Goal: Task Accomplishment & Management: Manage account settings

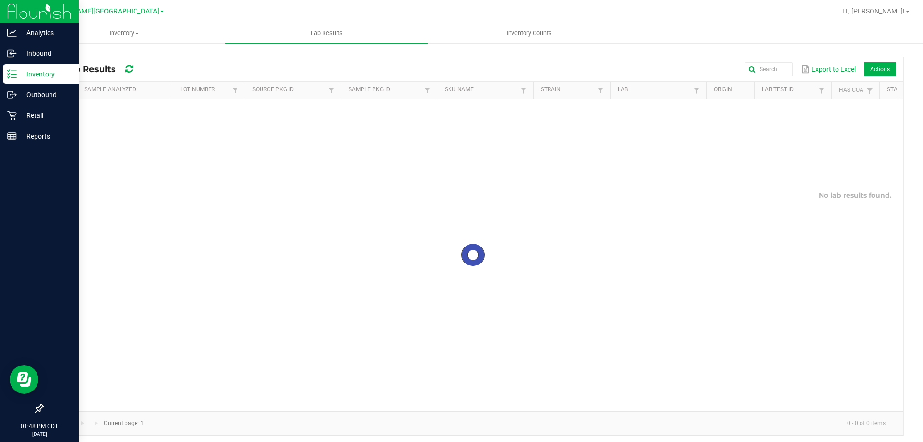
click at [9, 77] on icon at bounding box center [12, 74] width 10 height 10
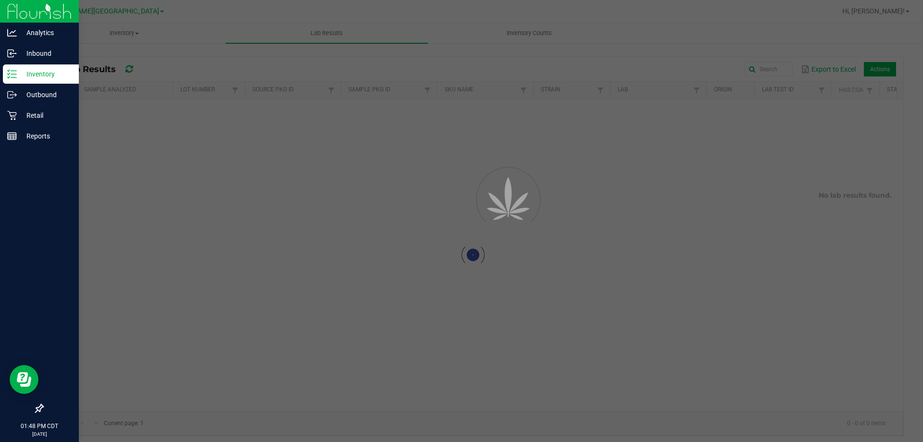
click at [9, 77] on icon at bounding box center [12, 74] width 10 height 10
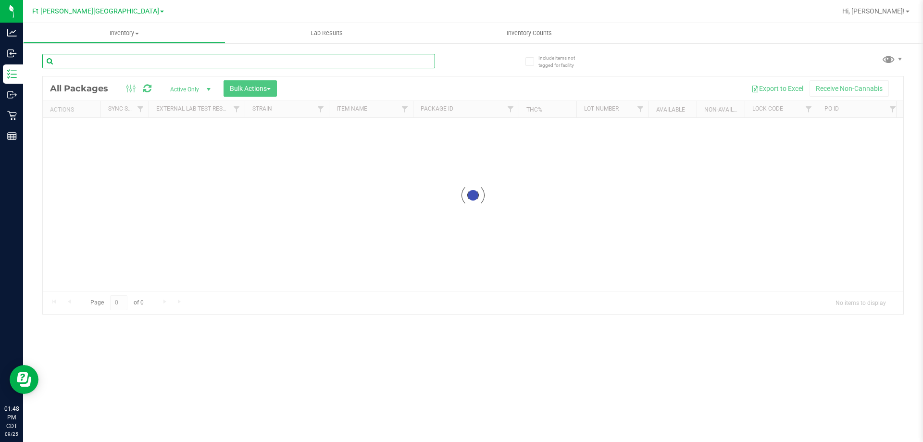
click at [143, 63] on input "text" at bounding box center [238, 61] width 393 height 14
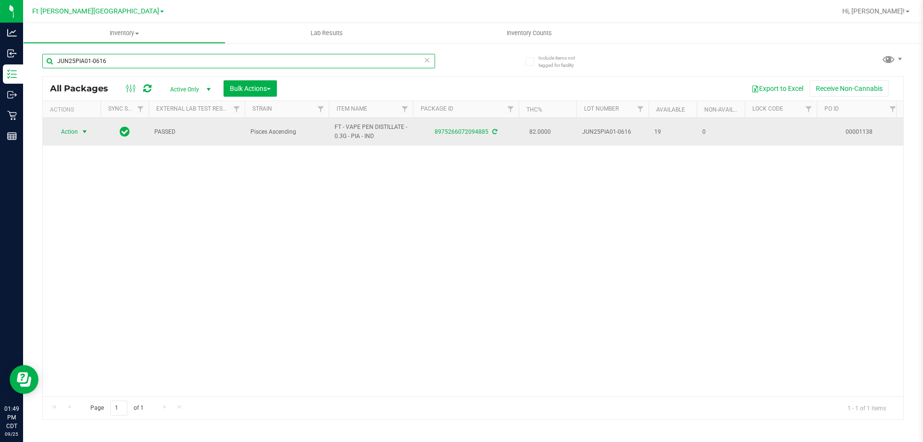
type input "JUN25PIA01-0616"
click at [60, 129] on span "Action" at bounding box center [65, 131] width 26 height 13
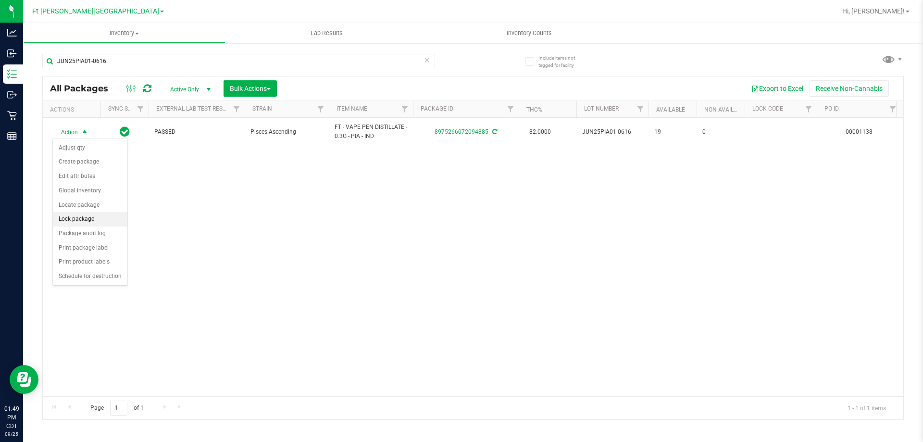
click at [77, 219] on li "Lock package" at bounding box center [90, 219] width 75 height 14
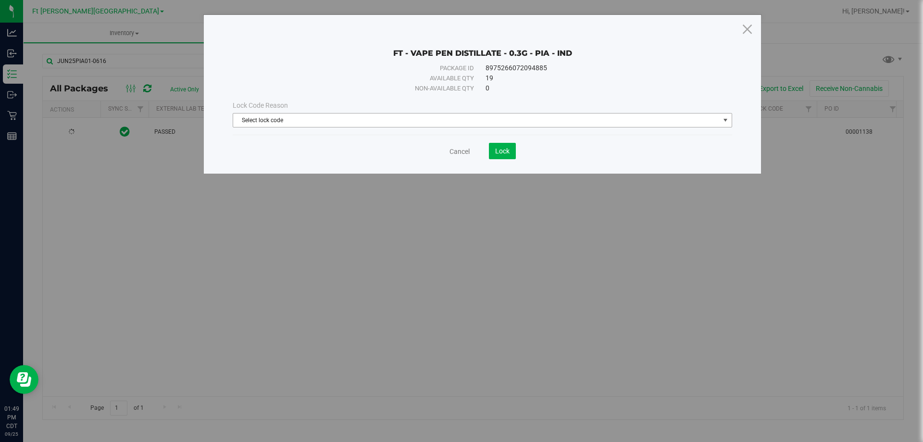
click at [491, 131] on div "Lock Code Reason Select lock code Select lock code Newly Received Administrativ…" at bounding box center [483, 113] width 514 height 41
click at [490, 125] on span "Select lock code" at bounding box center [476, 119] width 487 height 13
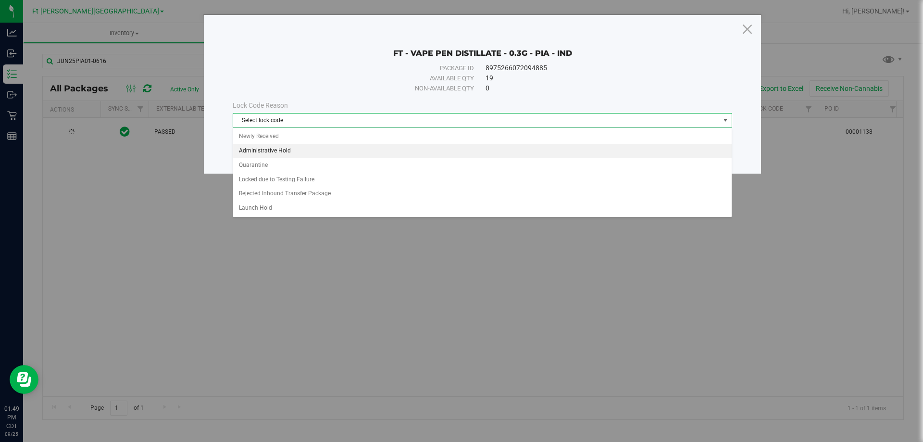
click at [297, 150] on li "Administrative Hold" at bounding box center [482, 151] width 499 height 14
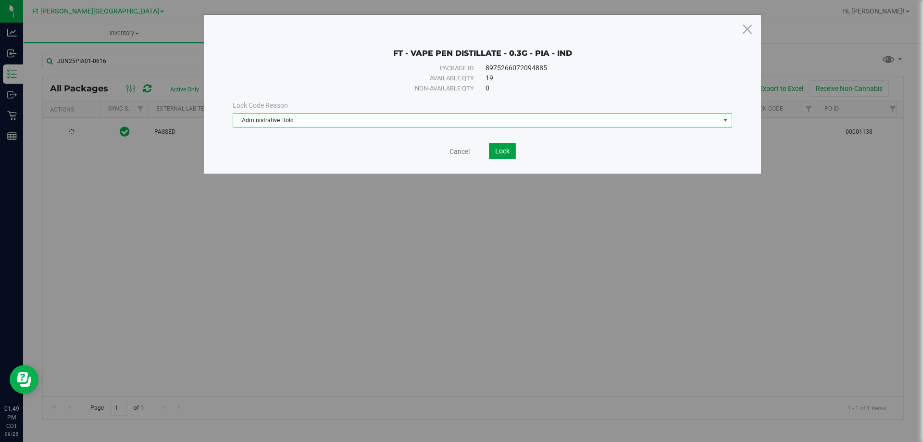
click at [509, 148] on span "Lock" at bounding box center [502, 151] width 14 height 8
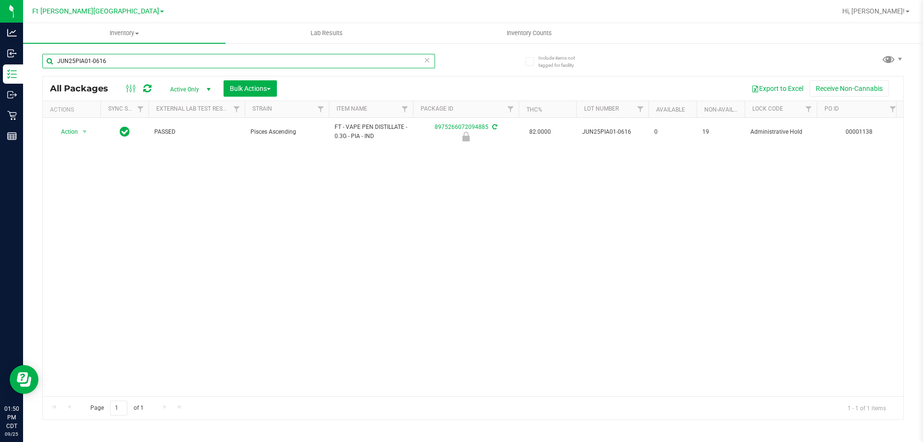
click at [421, 63] on input "JUN25PIA01-0616" at bounding box center [238, 61] width 393 height 14
type input "J"
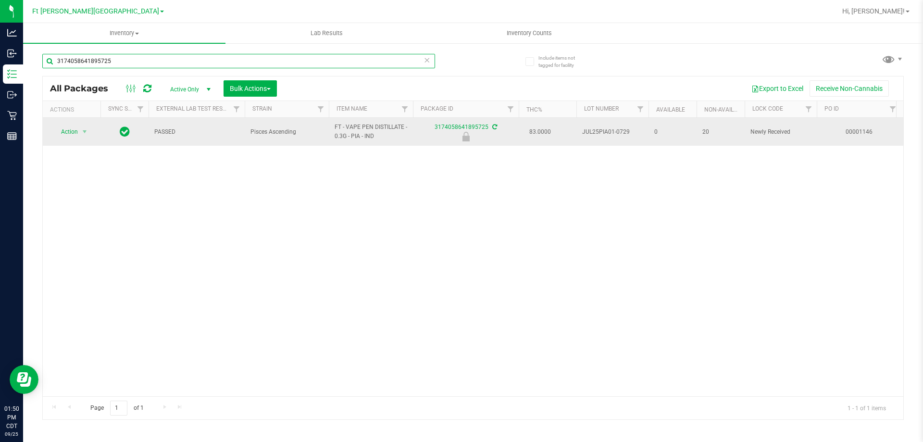
type input "3174058641895725"
click at [71, 131] on span "Action" at bounding box center [65, 131] width 26 height 13
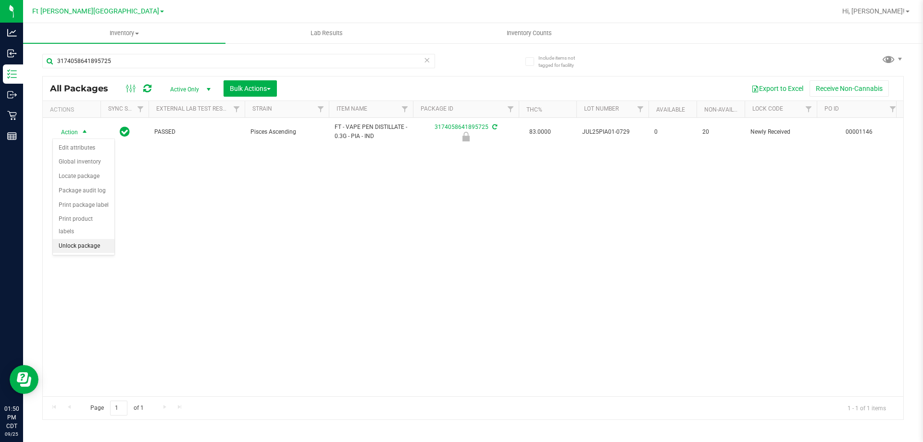
click at [83, 239] on li "Unlock package" at bounding box center [84, 246] width 62 height 14
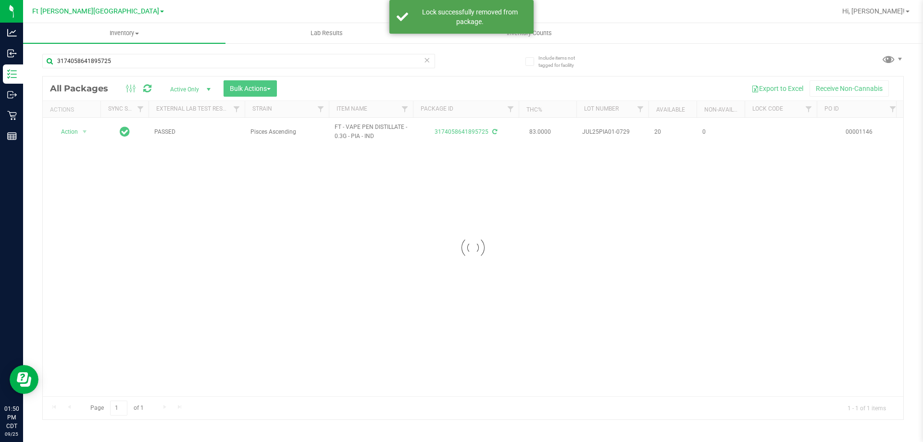
click at [74, 132] on div at bounding box center [473, 247] width 861 height 343
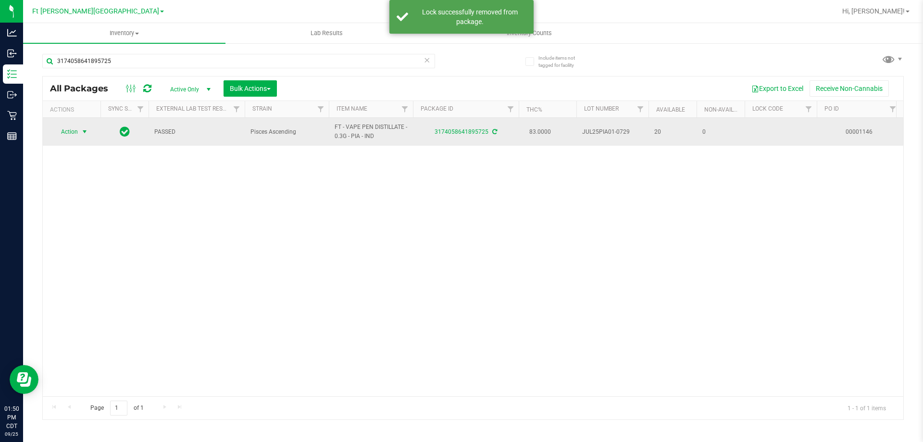
click at [82, 132] on span "select" at bounding box center [85, 132] width 8 height 8
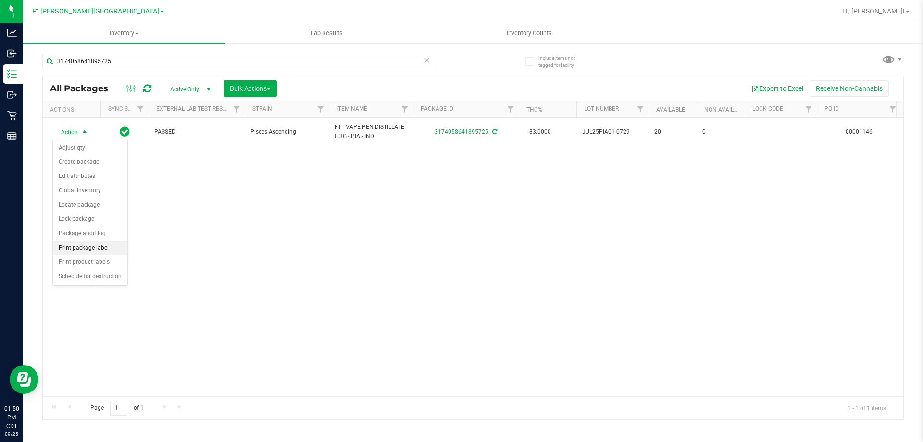
click at [93, 250] on li "Print package label" at bounding box center [90, 248] width 75 height 14
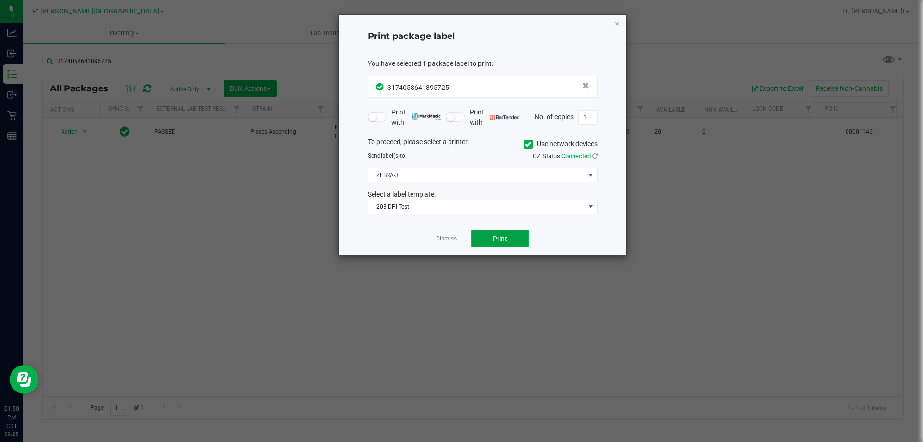
click at [508, 239] on button "Print" at bounding box center [500, 238] width 58 height 17
click at [445, 242] on link "Dismiss" at bounding box center [446, 239] width 21 height 8
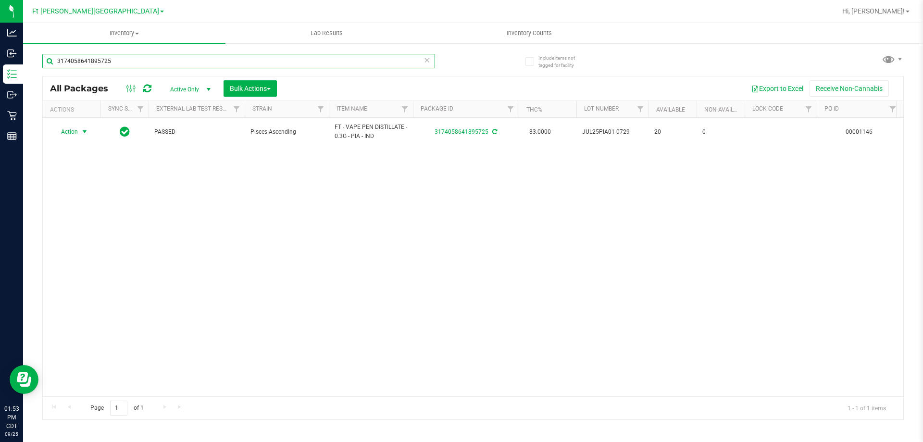
click at [320, 62] on input "3174058641895725" at bounding box center [238, 61] width 393 height 14
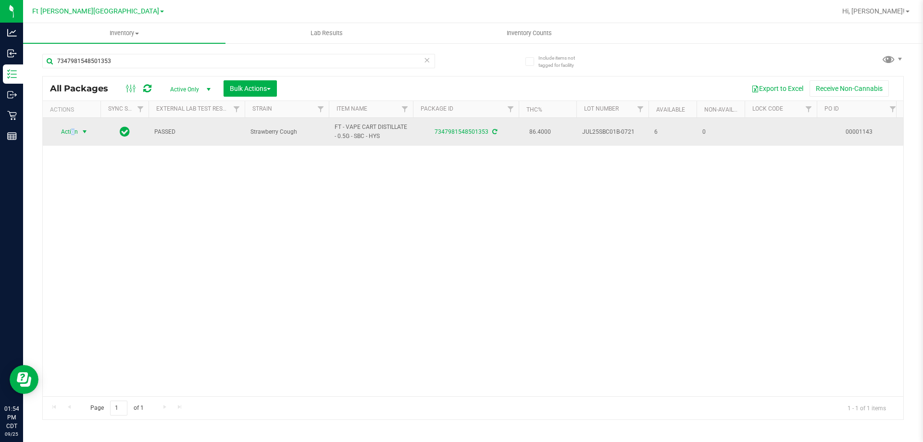
click at [73, 129] on span "Action" at bounding box center [65, 131] width 26 height 13
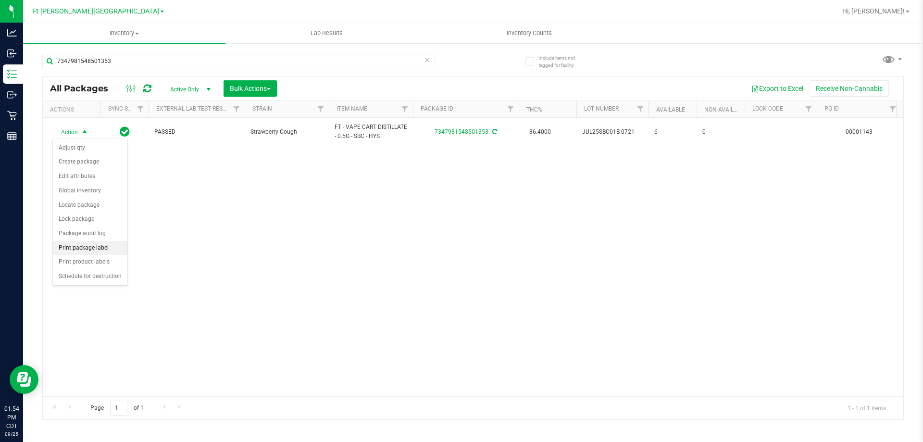
click at [86, 248] on li "Print package label" at bounding box center [90, 248] width 75 height 14
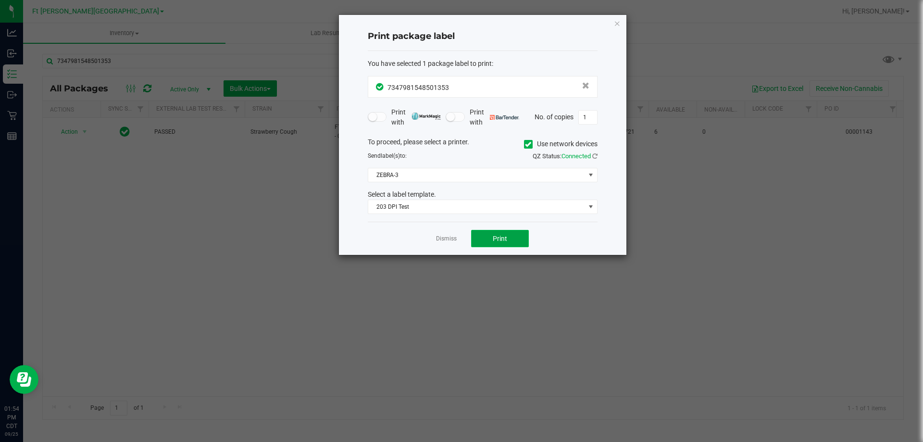
click at [490, 234] on button "Print" at bounding box center [500, 238] width 58 height 17
click at [455, 240] on link "Dismiss" at bounding box center [446, 239] width 21 height 8
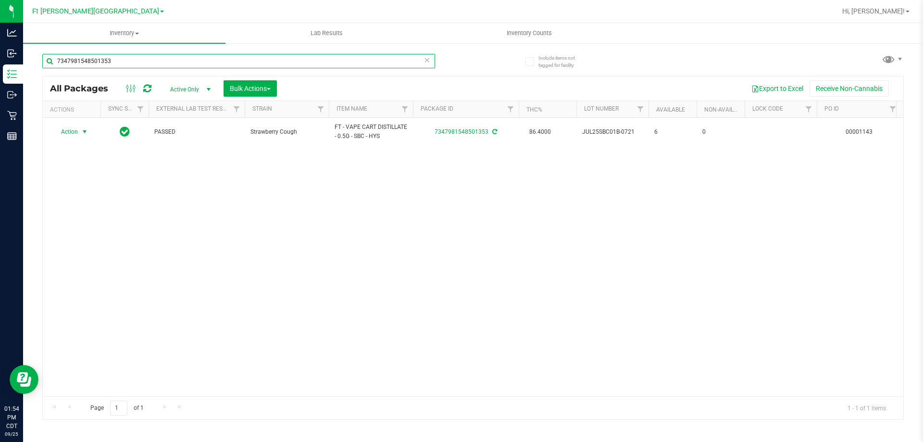
click at [419, 60] on input "7347981548501353" at bounding box center [238, 61] width 393 height 14
type input "7"
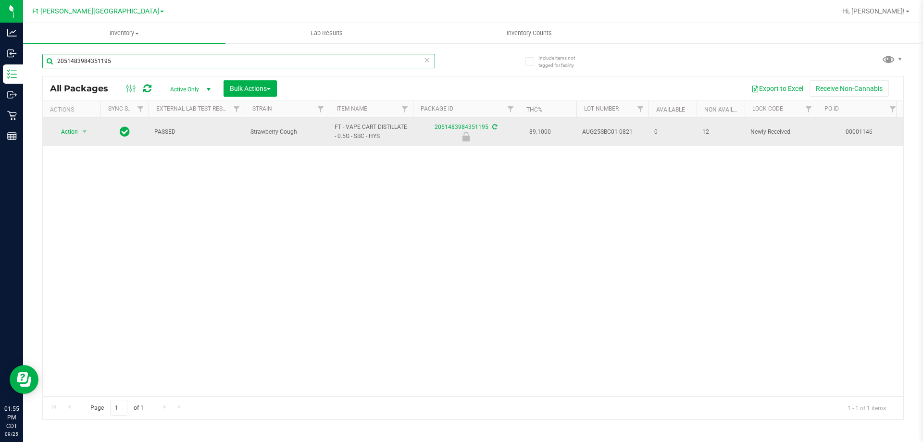
type input "2051483984351195"
click at [82, 123] on td "Action Action Edit attributes Global inventory Locate package Package audit log…" at bounding box center [72, 132] width 58 height 28
click at [78, 129] on span "Action" at bounding box center [65, 131] width 26 height 13
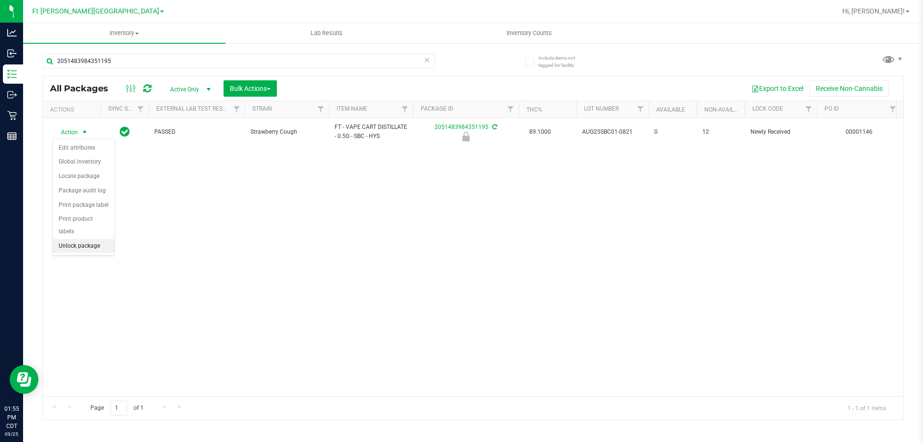
drag, startPoint x: 89, startPoint y: 236, endPoint x: 92, endPoint y: 218, distance: 17.6
click at [88, 239] on li "Unlock package" at bounding box center [84, 246] width 62 height 14
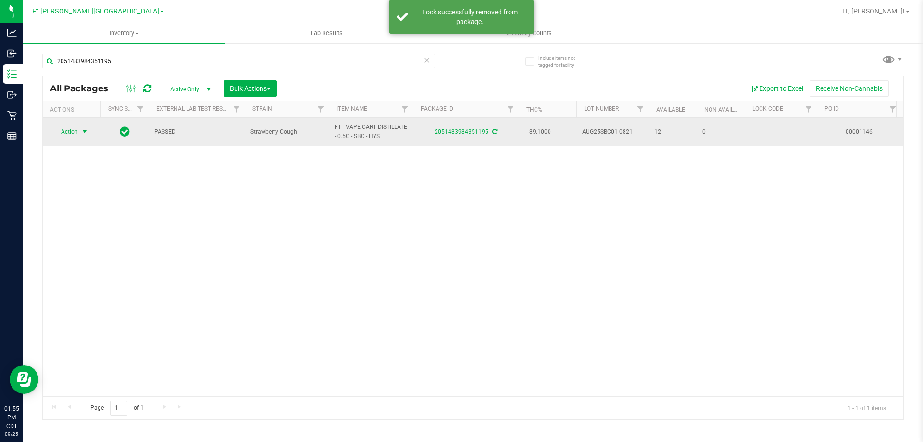
click at [75, 134] on span "Action" at bounding box center [65, 131] width 26 height 13
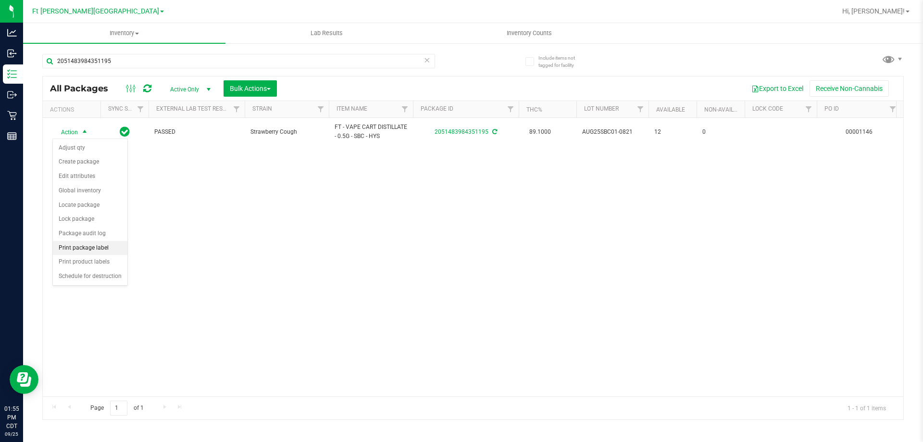
click at [78, 247] on li "Print package label" at bounding box center [90, 248] width 75 height 14
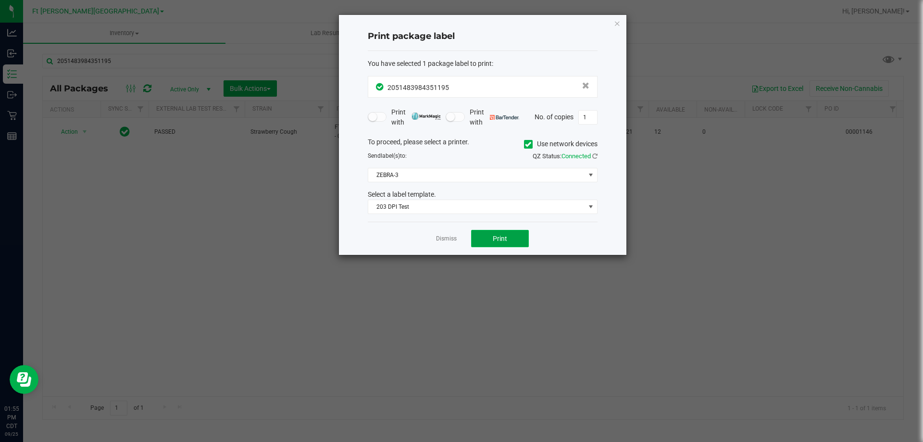
click at [516, 241] on button "Print" at bounding box center [500, 238] width 58 height 17
click at [449, 236] on link "Dismiss" at bounding box center [446, 239] width 21 height 8
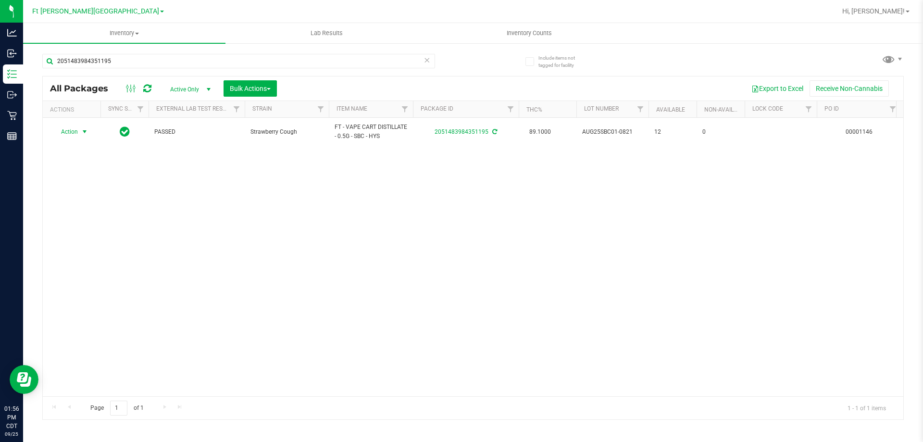
click at [451, 239] on div "Action Action Adjust qty Create package Edit attributes Global inventory Locate…" at bounding box center [473, 257] width 861 height 278
click at [383, 66] on input "2051483984351195" at bounding box center [238, 61] width 393 height 14
click at [384, 66] on input "2051483984351195" at bounding box center [238, 61] width 393 height 14
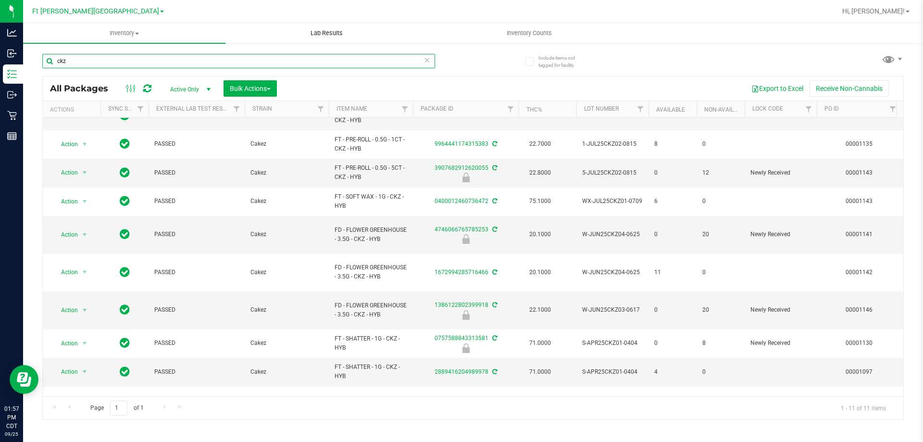
scroll to position [50, 0]
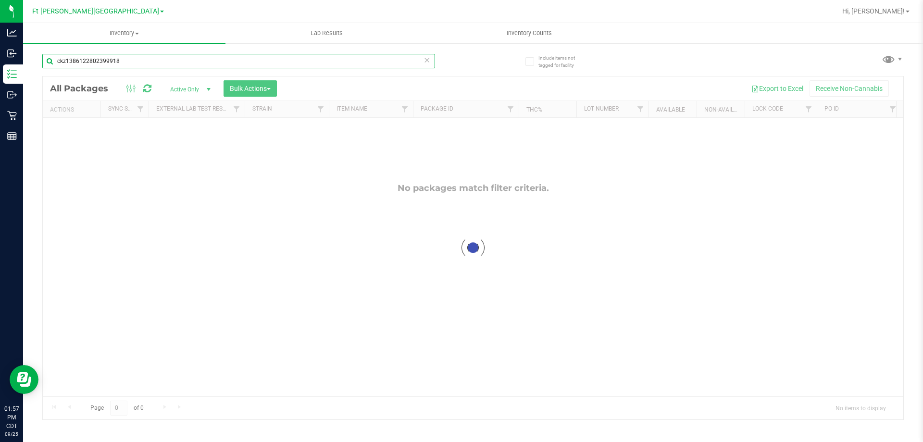
drag, startPoint x: 67, startPoint y: 61, endPoint x: 28, endPoint y: 68, distance: 39.7
click at [43, 69] on div "ckz1386122802399918" at bounding box center [238, 65] width 393 height 22
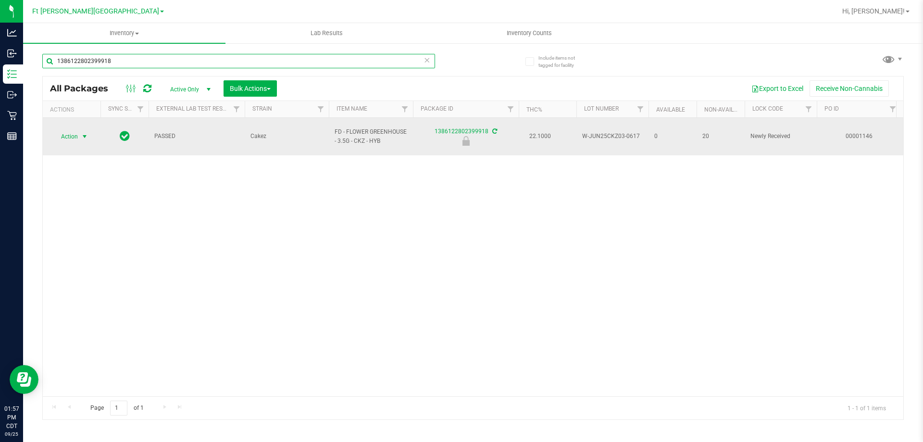
type input "1386122802399918"
click at [66, 130] on span "Action" at bounding box center [65, 136] width 26 height 13
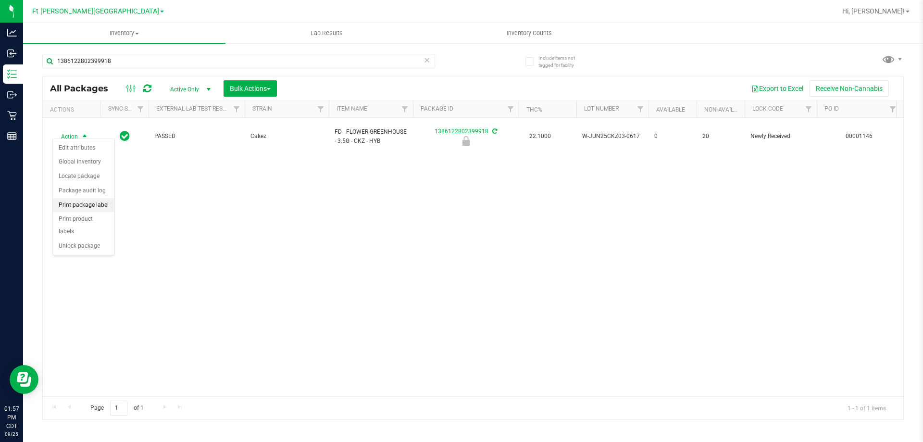
click at [102, 204] on li "Print package label" at bounding box center [84, 205] width 62 height 14
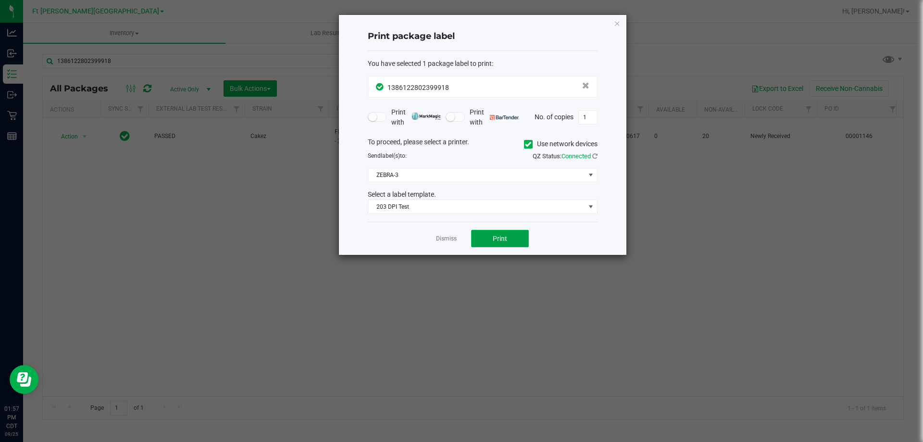
click at [521, 239] on button "Print" at bounding box center [500, 238] width 58 height 17
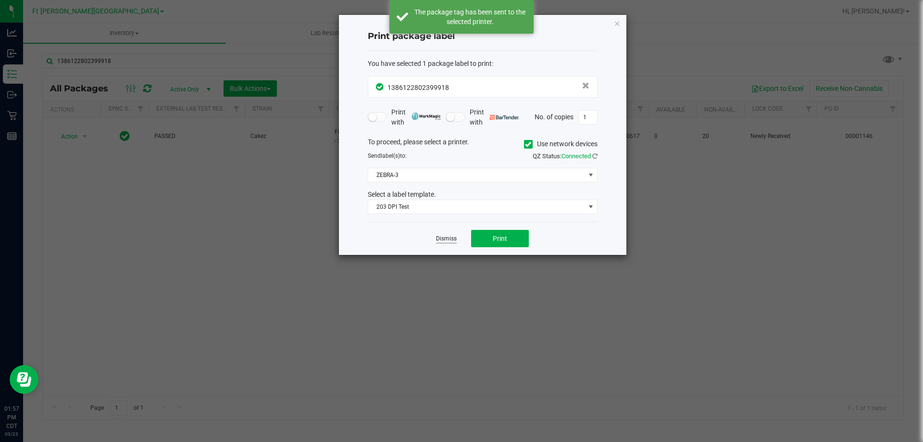
click at [444, 238] on link "Dismiss" at bounding box center [446, 239] width 21 height 8
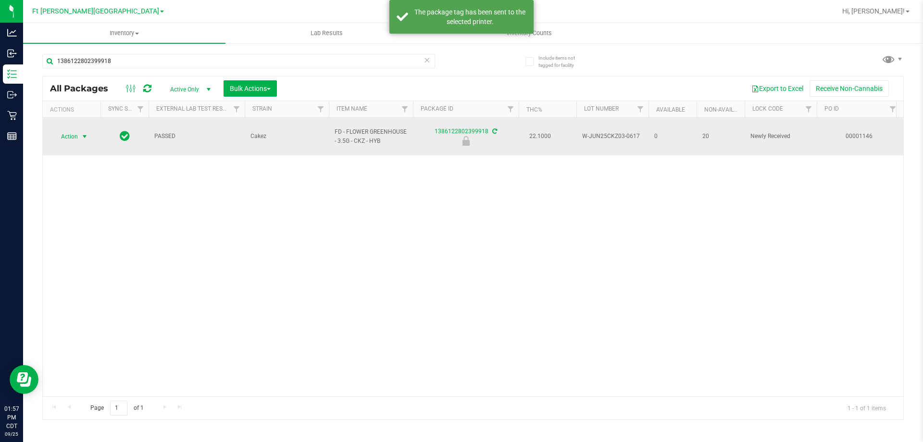
click at [75, 130] on span "Action" at bounding box center [65, 136] width 26 height 13
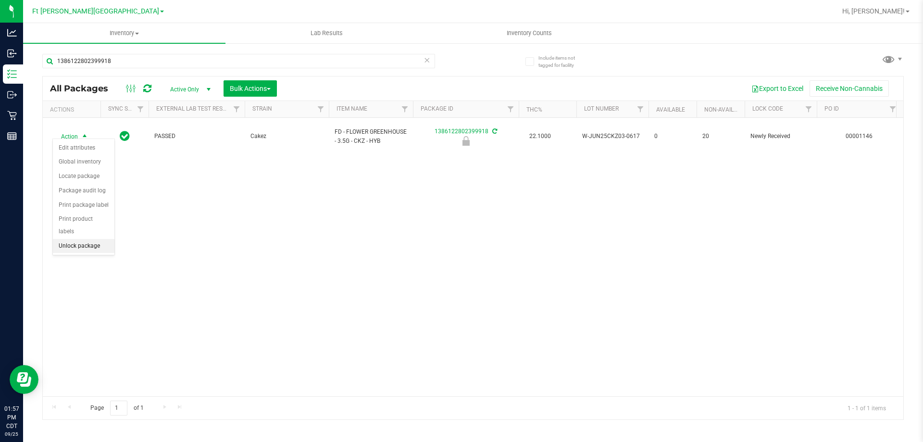
click at [75, 239] on li "Unlock package" at bounding box center [84, 246] width 62 height 14
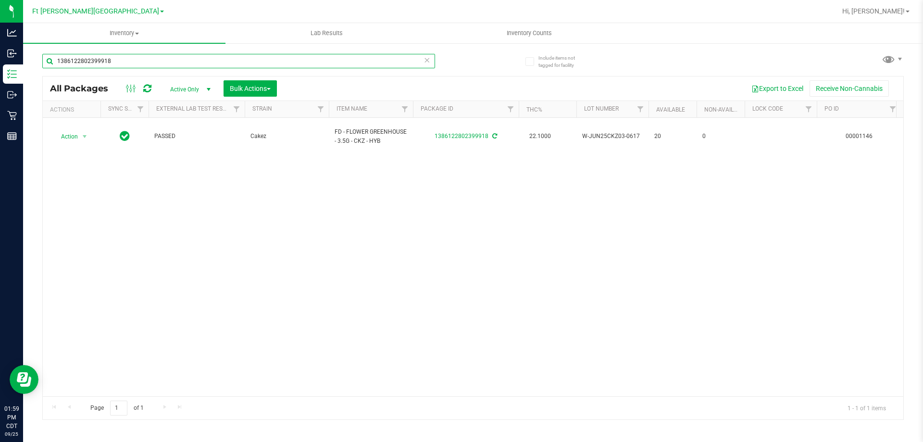
click at [401, 63] on input "1386122802399918" at bounding box center [238, 61] width 393 height 14
click at [400, 62] on input "1386122802399918" at bounding box center [238, 61] width 393 height 14
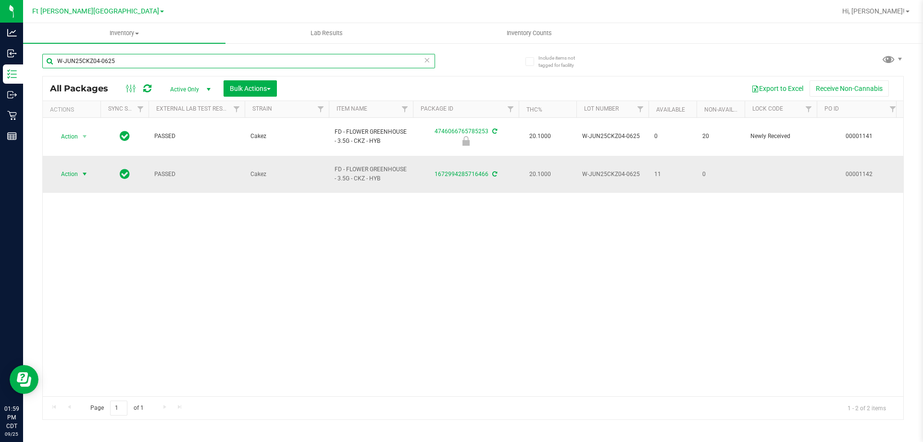
type input "W-JUN25CKZ04-0625"
click at [70, 167] on span "Action" at bounding box center [65, 173] width 26 height 13
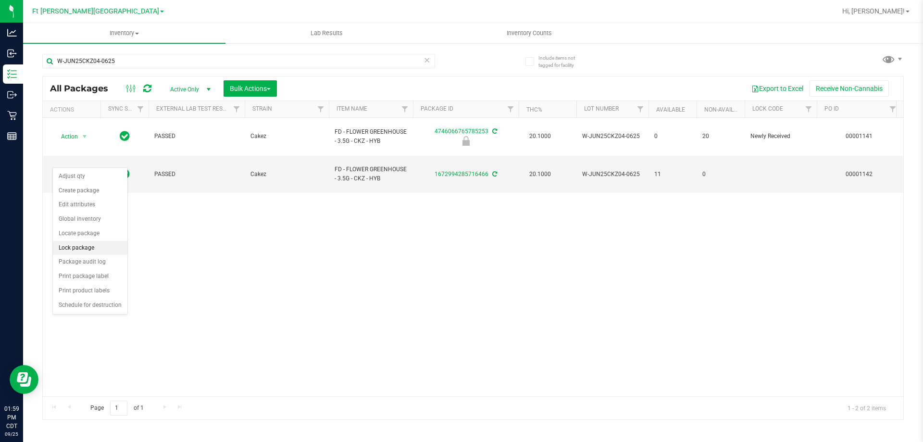
click at [89, 248] on li "Lock package" at bounding box center [90, 248] width 75 height 14
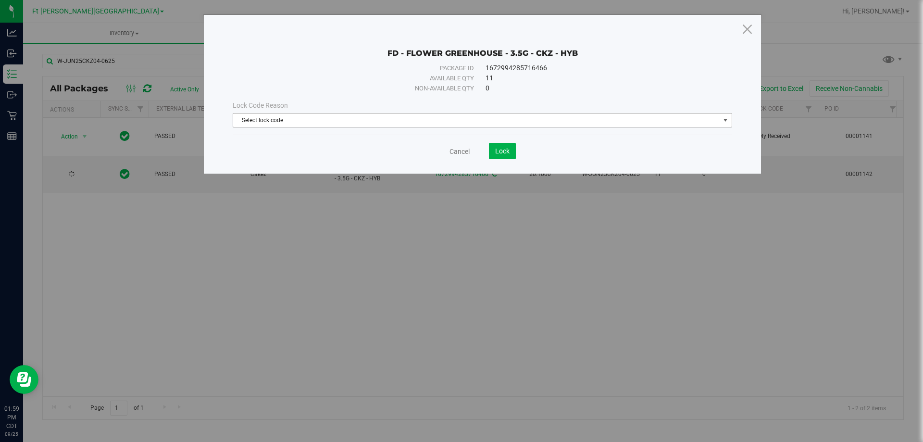
click at [443, 124] on span "Select lock code" at bounding box center [476, 119] width 487 height 13
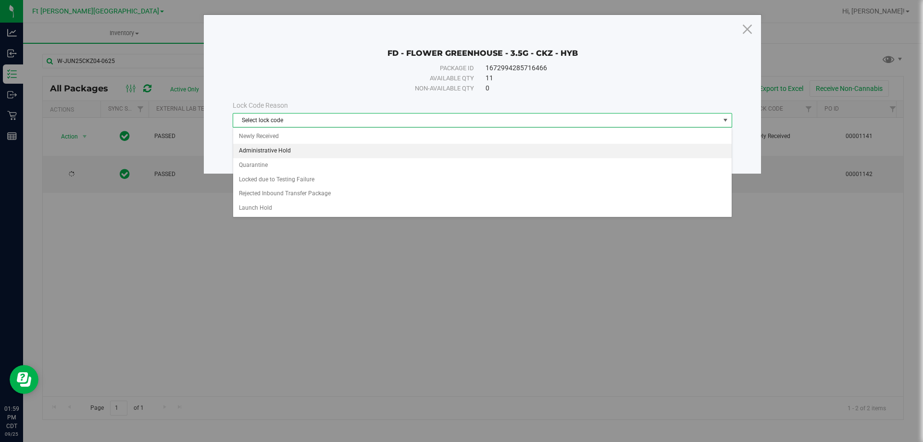
click at [298, 149] on li "Administrative Hold" at bounding box center [482, 151] width 499 height 14
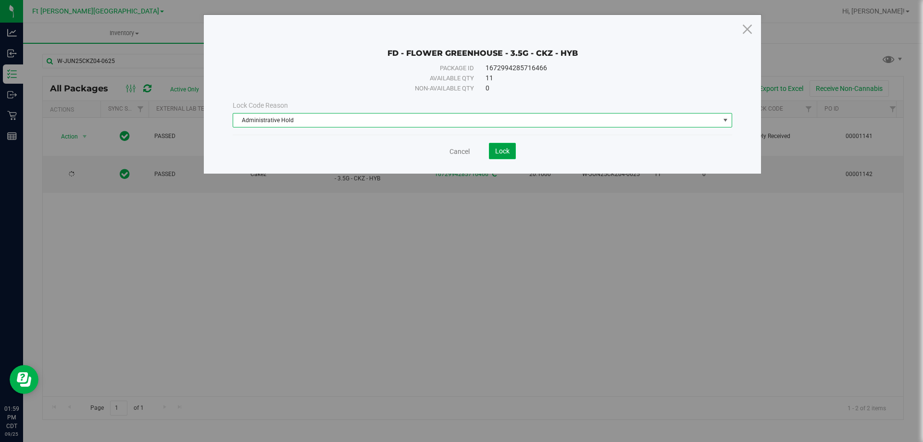
click at [507, 153] on span "Lock" at bounding box center [502, 151] width 14 height 8
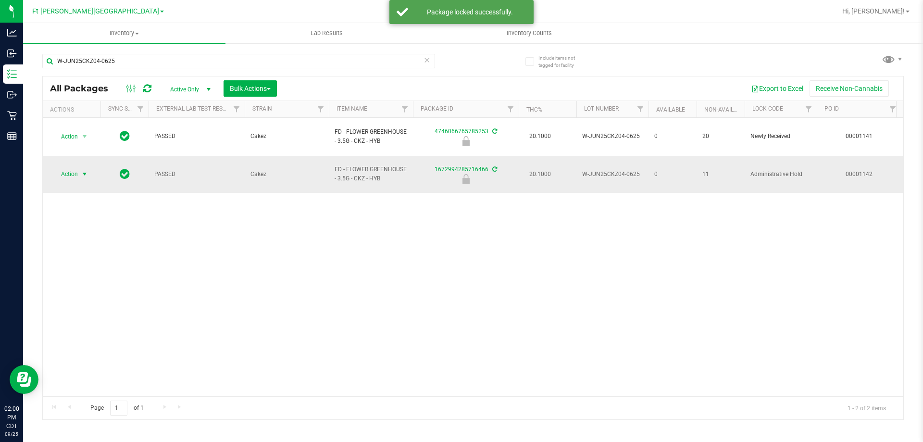
click at [74, 167] on span "Action" at bounding box center [65, 173] width 26 height 13
click at [100, 234] on li "Print package label" at bounding box center [84, 233] width 62 height 14
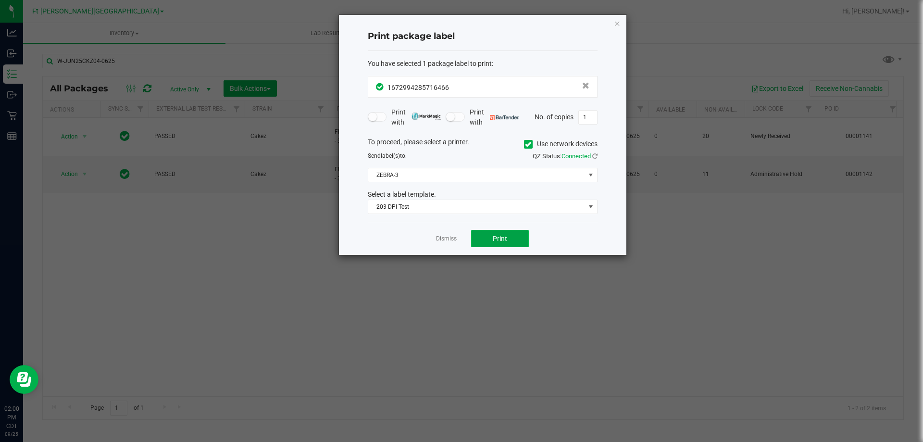
click at [483, 236] on button "Print" at bounding box center [500, 238] width 58 height 17
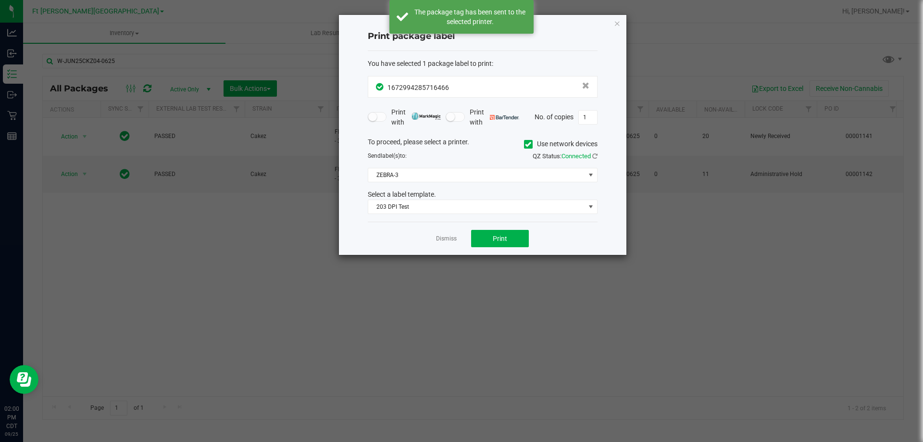
click at [444, 237] on link "Dismiss" at bounding box center [446, 239] width 21 height 8
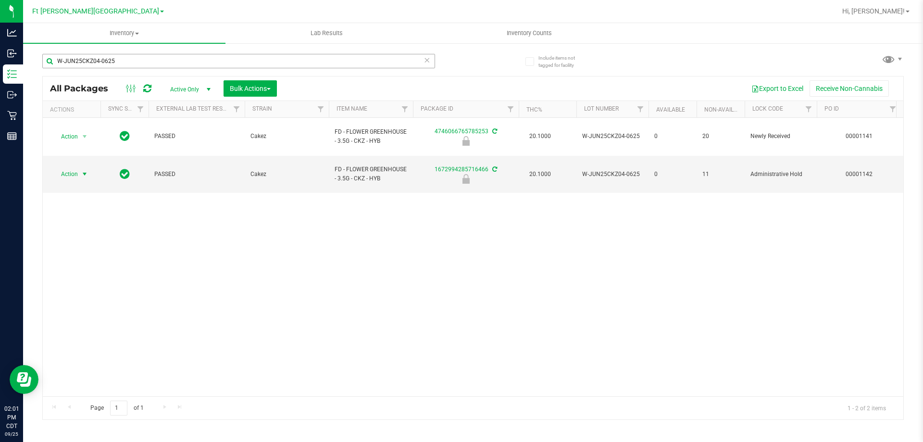
click at [330, 54] on div "W-JUN25CKZ04-0625" at bounding box center [257, 60] width 431 height 31
click at [330, 54] on input "W-JUN25CKZ04-0625" at bounding box center [238, 61] width 393 height 14
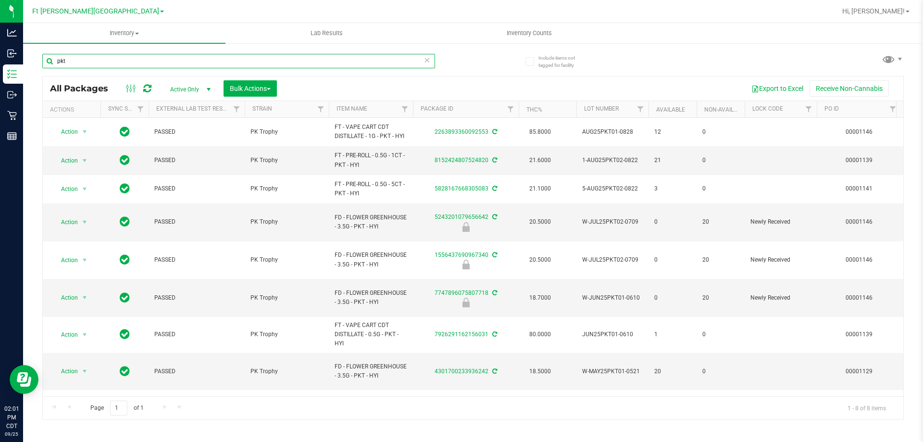
click at [330, 54] on input "pkt" at bounding box center [238, 61] width 393 height 14
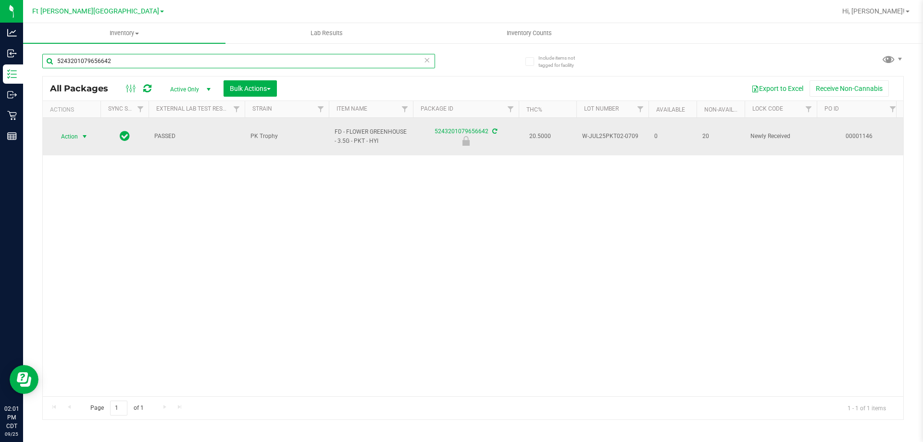
type input "5243201079656642"
click at [76, 135] on span "Action" at bounding box center [65, 136] width 26 height 13
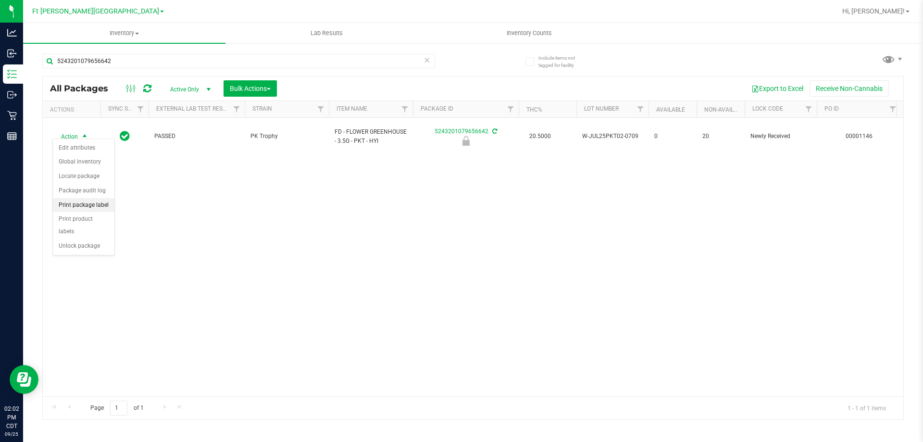
drag, startPoint x: 102, startPoint y: 207, endPoint x: 108, endPoint y: 207, distance: 5.8
click at [104, 207] on li "Print package label" at bounding box center [84, 205] width 62 height 14
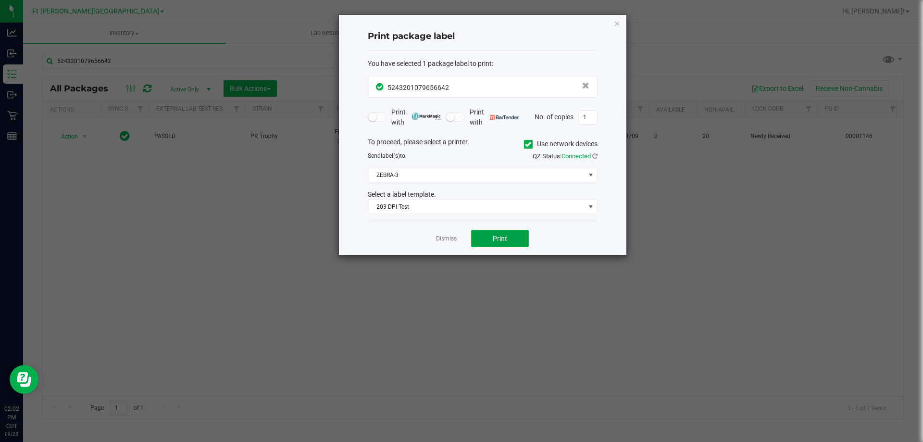
click at [508, 239] on button "Print" at bounding box center [500, 238] width 58 height 17
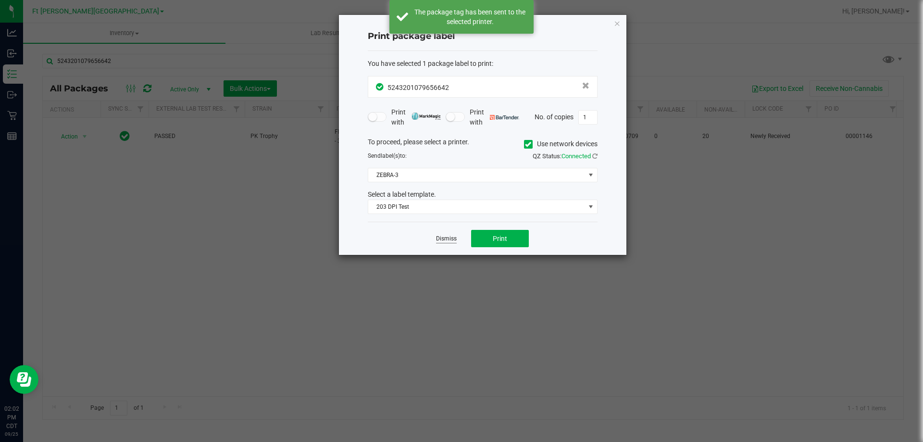
click at [443, 236] on link "Dismiss" at bounding box center [446, 239] width 21 height 8
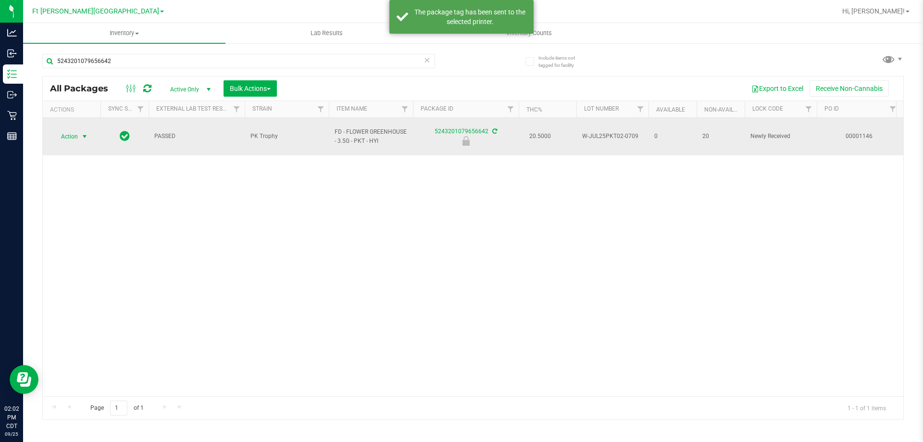
click at [77, 134] on span "Action" at bounding box center [65, 136] width 26 height 13
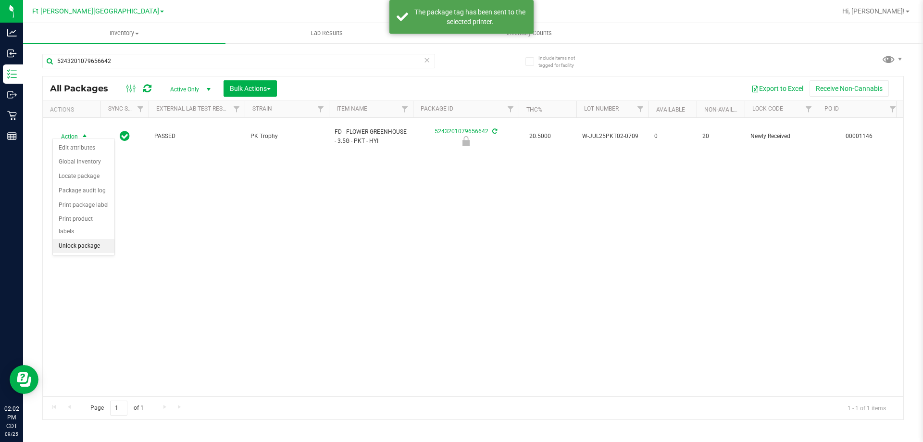
click at [92, 239] on li "Unlock package" at bounding box center [84, 246] width 62 height 14
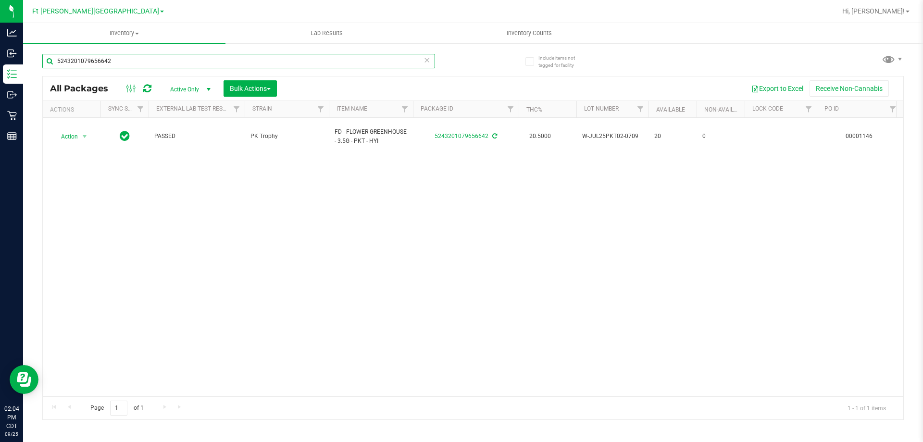
drag, startPoint x: 89, startPoint y: 231, endPoint x: 292, endPoint y: 58, distance: 266.4
click at [292, 58] on input "5243201079656642" at bounding box center [238, 61] width 393 height 14
click at [292, 59] on input "5243201079656642" at bounding box center [238, 61] width 393 height 14
click at [293, 59] on input "5243201079656642" at bounding box center [238, 61] width 393 height 14
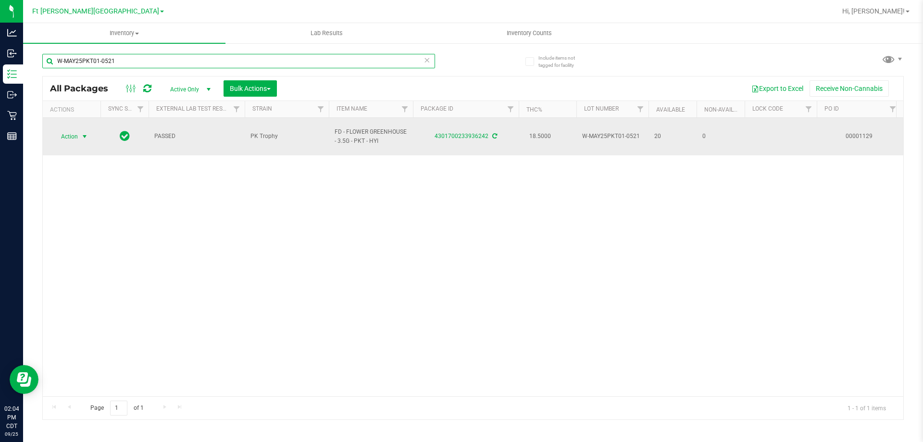
type input "W-MAY25PKT01-0521"
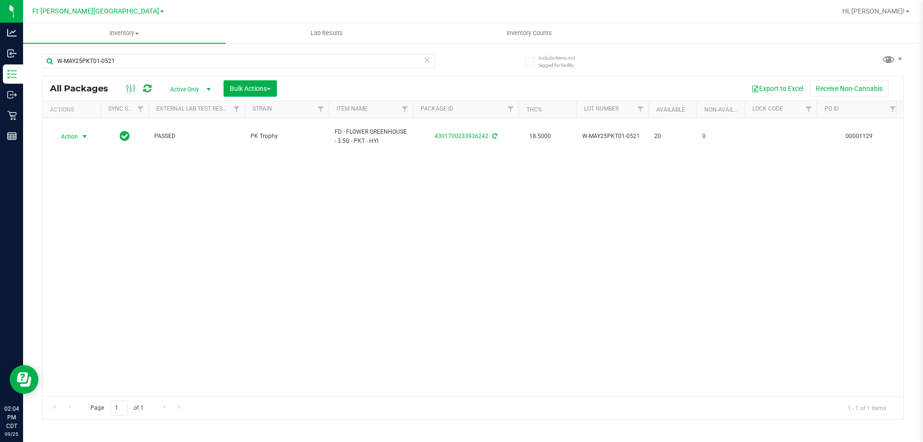
click at [80, 138] on span "Action" at bounding box center [71, 136] width 38 height 13
click at [101, 218] on li "Lock package" at bounding box center [90, 219] width 75 height 14
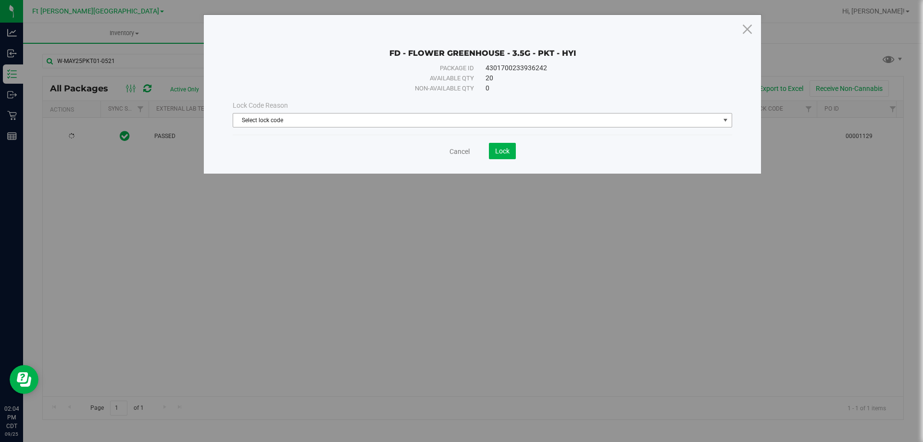
click at [495, 118] on span "Select lock code" at bounding box center [476, 119] width 487 height 13
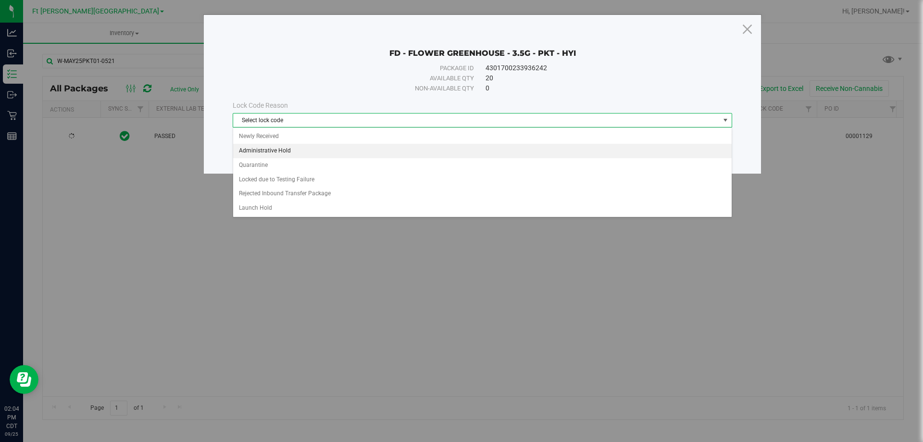
click at [412, 147] on ul "Newly Received Administrative Hold Quarantine Locked due to Testing Failure Rej…" at bounding box center [482, 172] width 499 height 86
click at [412, 147] on li "Administrative Hold" at bounding box center [482, 151] width 499 height 14
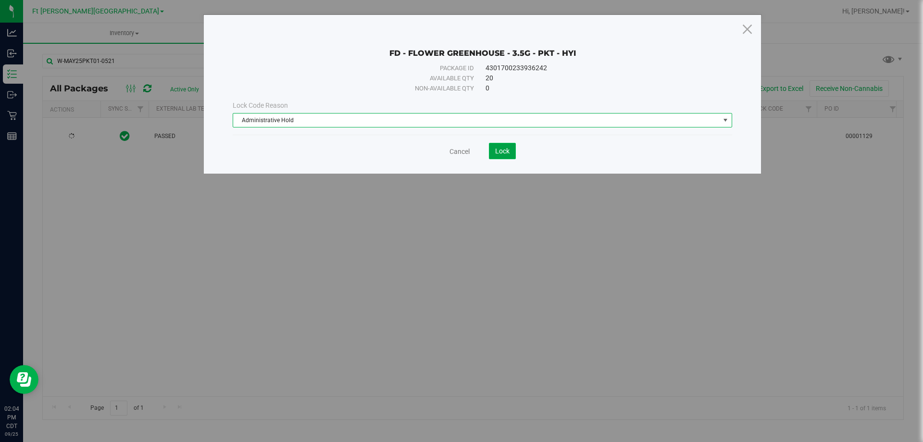
click at [511, 156] on button "Lock" at bounding box center [502, 151] width 27 height 16
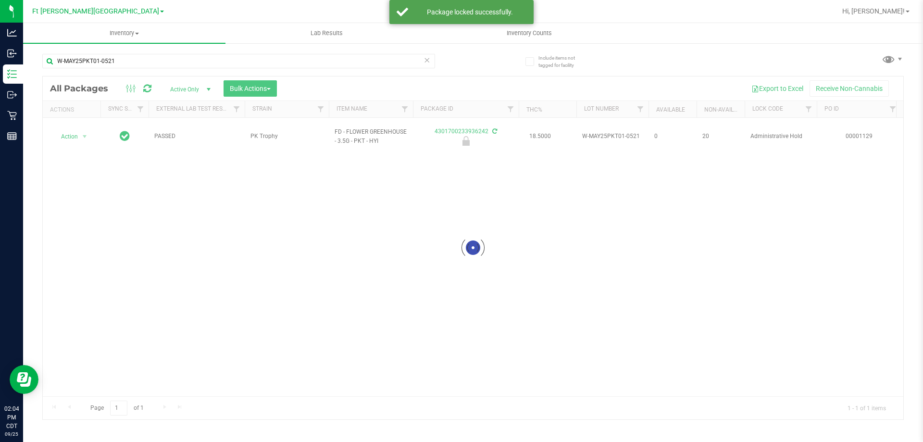
click at [66, 128] on div at bounding box center [473, 247] width 861 height 343
click at [69, 134] on span "Action" at bounding box center [65, 136] width 26 height 13
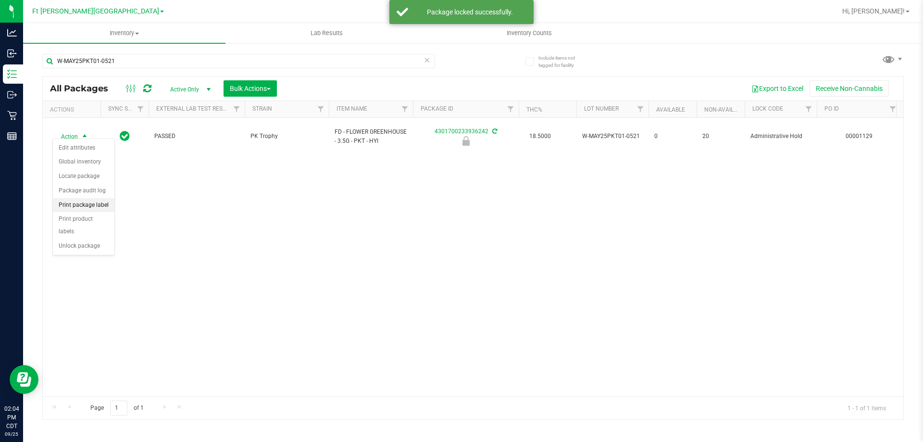
drag, startPoint x: 100, startPoint y: 203, endPoint x: 109, endPoint y: 203, distance: 9.1
click at [101, 203] on li "Print package label" at bounding box center [84, 205] width 62 height 14
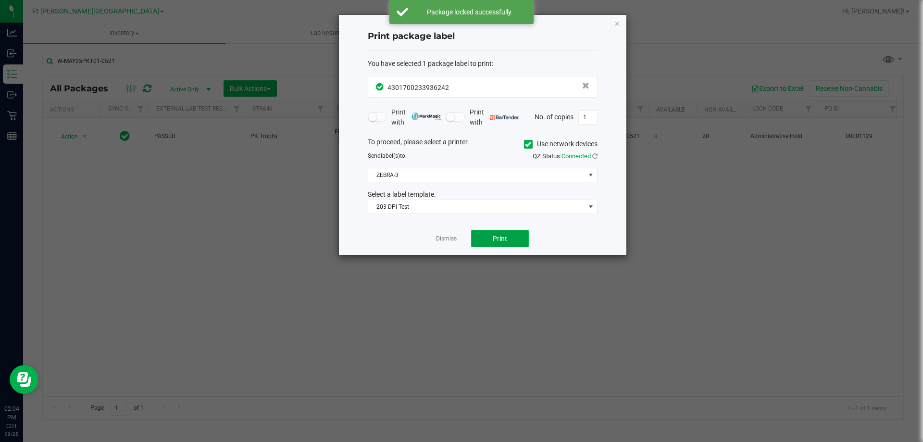
click at [503, 240] on span "Print" at bounding box center [500, 239] width 14 height 8
click at [445, 237] on link "Dismiss" at bounding box center [446, 239] width 21 height 8
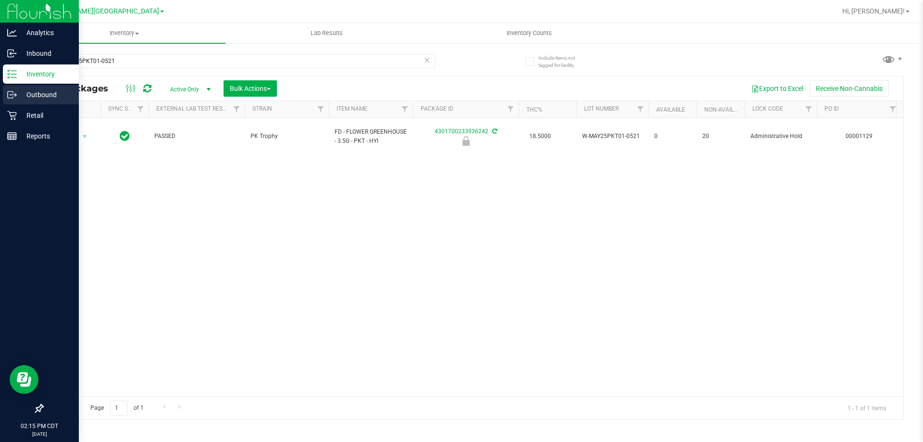
click at [11, 105] on link "Outbound" at bounding box center [39, 95] width 79 height 21
click at [12, 109] on div "Retail" at bounding box center [41, 115] width 76 height 19
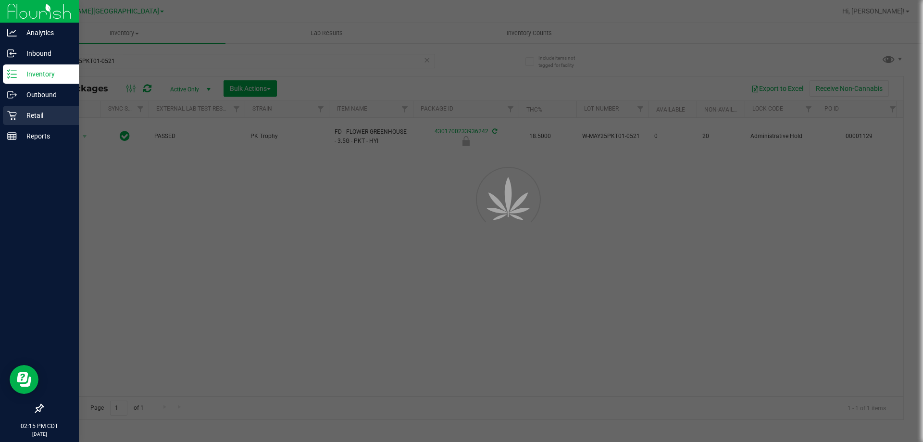
click at [12, 109] on div "Retail" at bounding box center [41, 115] width 76 height 19
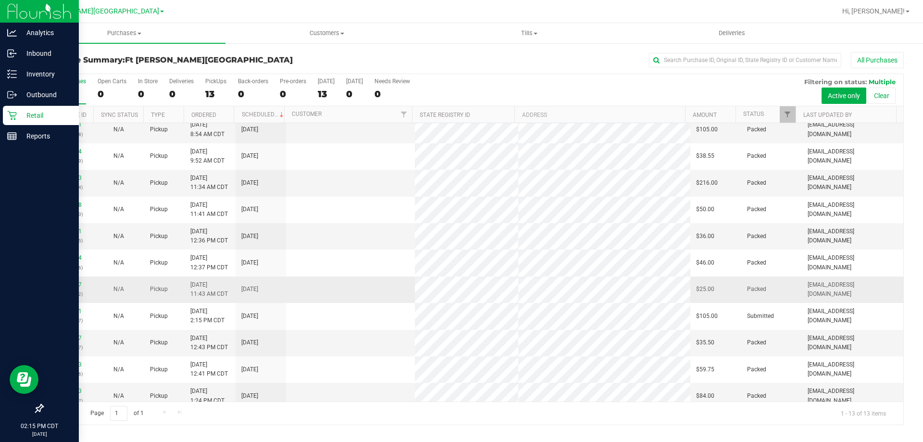
scroll to position [67, 0]
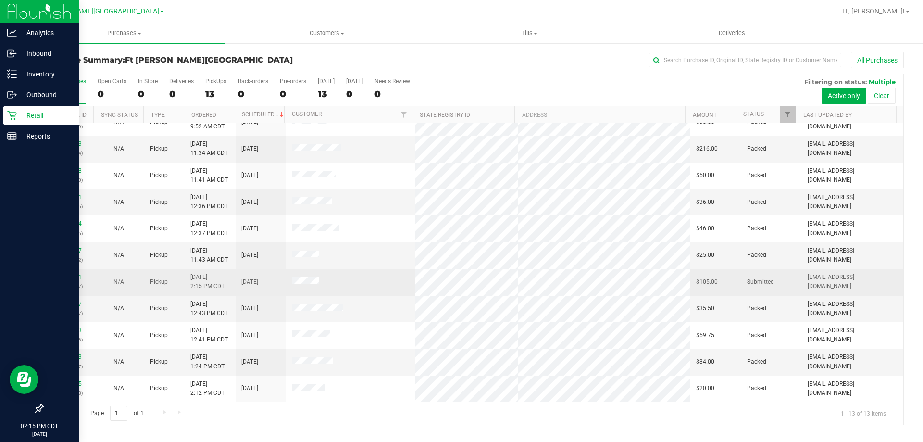
click at [75, 277] on link "12003521" at bounding box center [68, 277] width 27 height 7
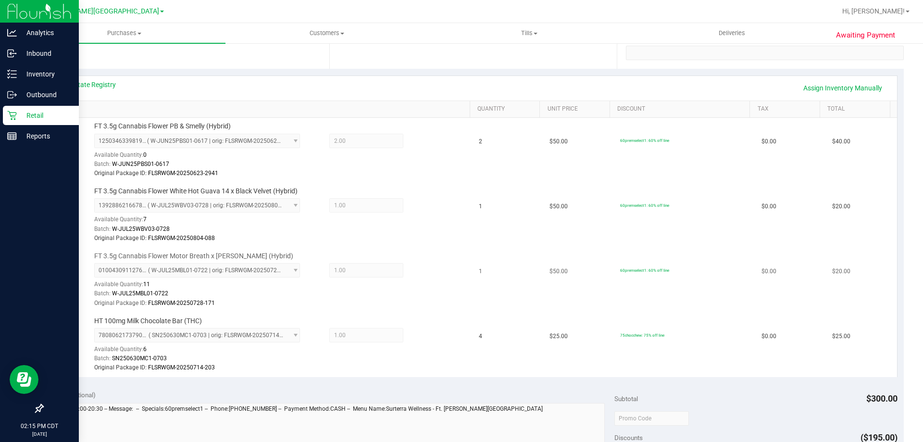
scroll to position [192, 0]
click at [16, 113] on icon at bounding box center [12, 116] width 10 height 10
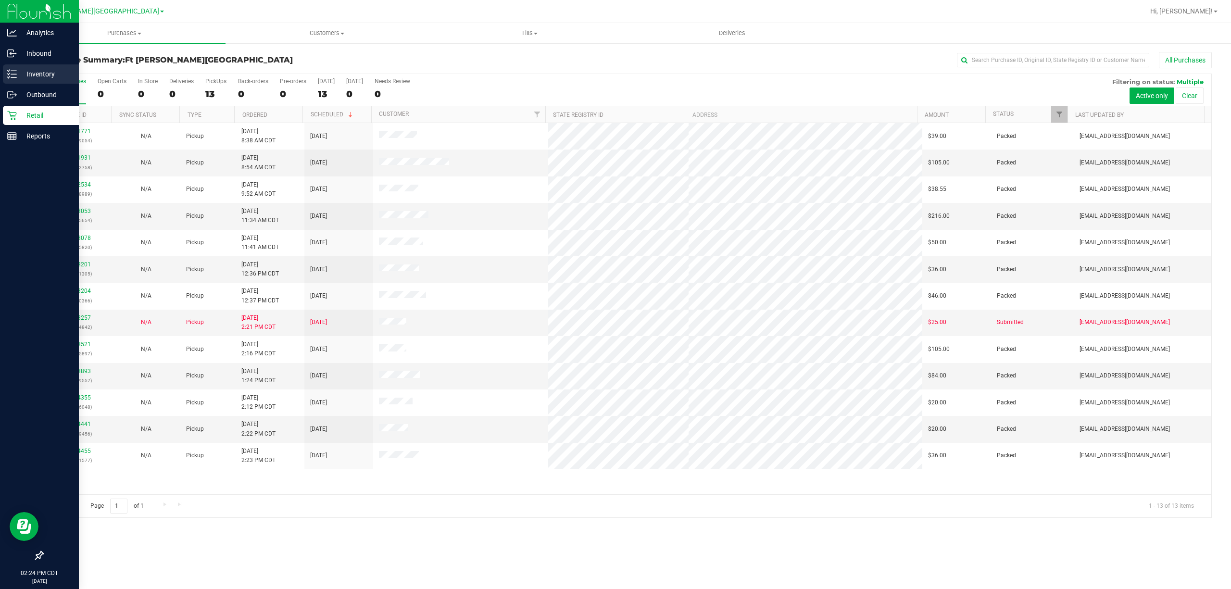
click at [51, 77] on p "Inventory" at bounding box center [46, 74] width 58 height 12
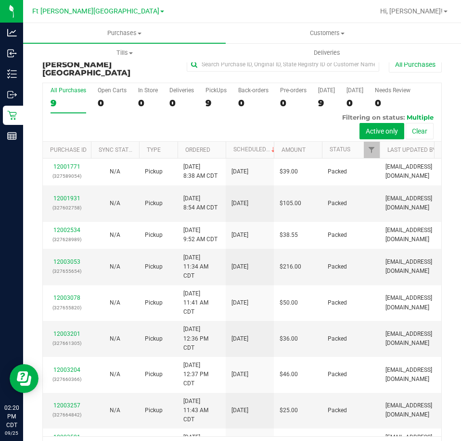
click at [176, 121] on div "All Purchases 9 Open Carts 0 In Store 0 Deliveries 0 PickUps 9 Back-orders 0 Pr…" at bounding box center [242, 112] width 398 height 59
